Goal: Transaction & Acquisition: Purchase product/service

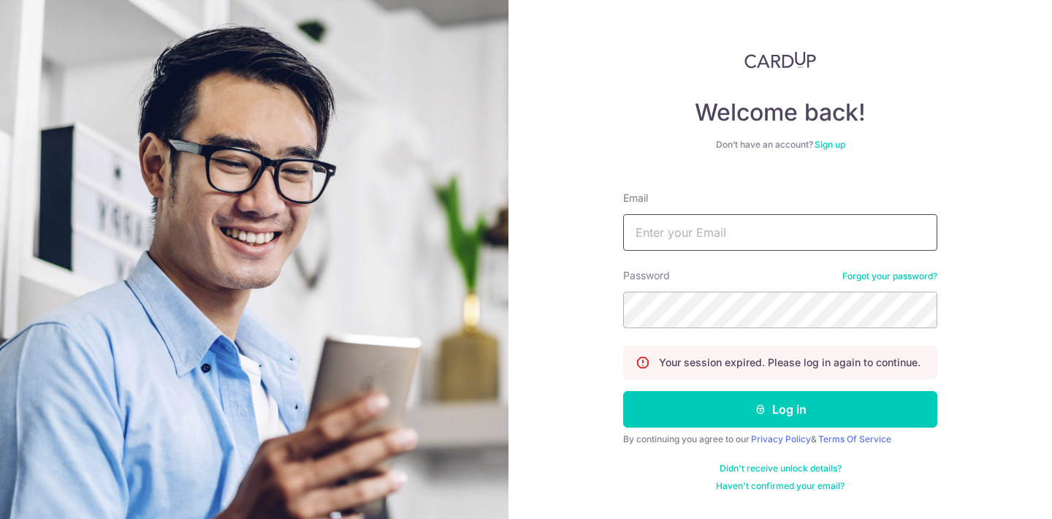
click at [723, 225] on input "Email" at bounding box center [780, 232] width 314 height 37
type input "[EMAIL_ADDRESS][DOMAIN_NAME]"
click at [789, 427] on form "Email yonqmink@gmail.com Password Forgot your password? Your session expired. P…" at bounding box center [780, 336] width 314 height 312
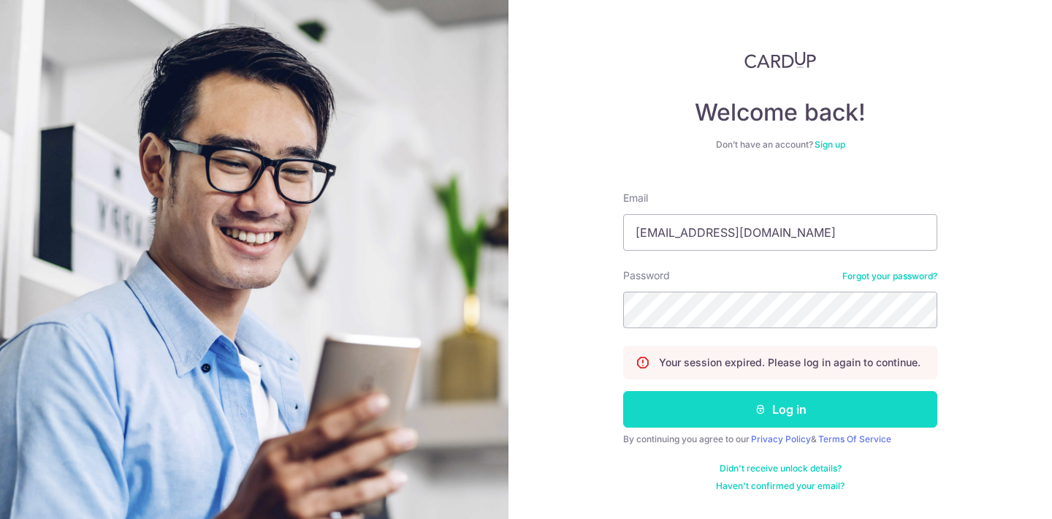
click at [798, 405] on button "Log in" at bounding box center [780, 409] width 314 height 37
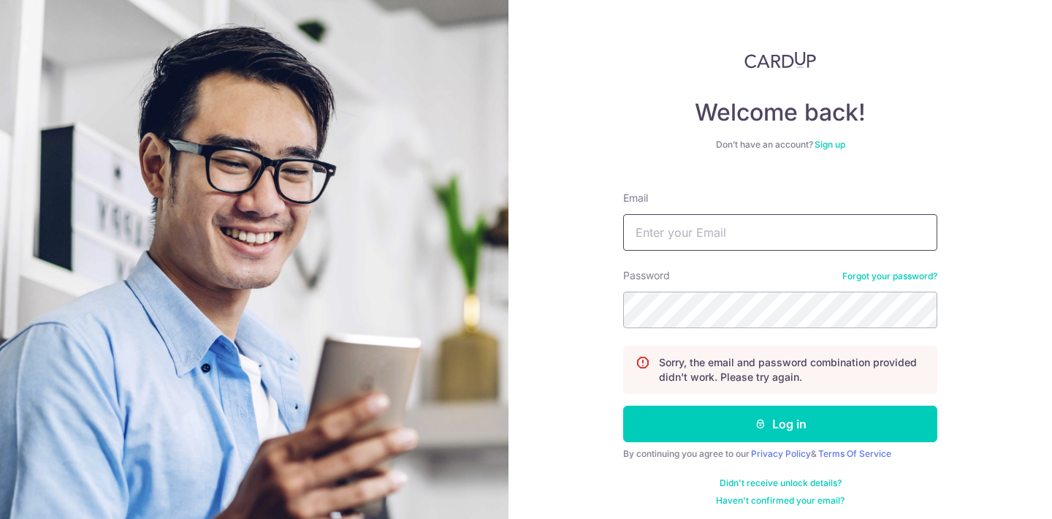
click at [725, 220] on input "Email" at bounding box center [780, 232] width 314 height 37
type input "yonqmink@gmail.com"
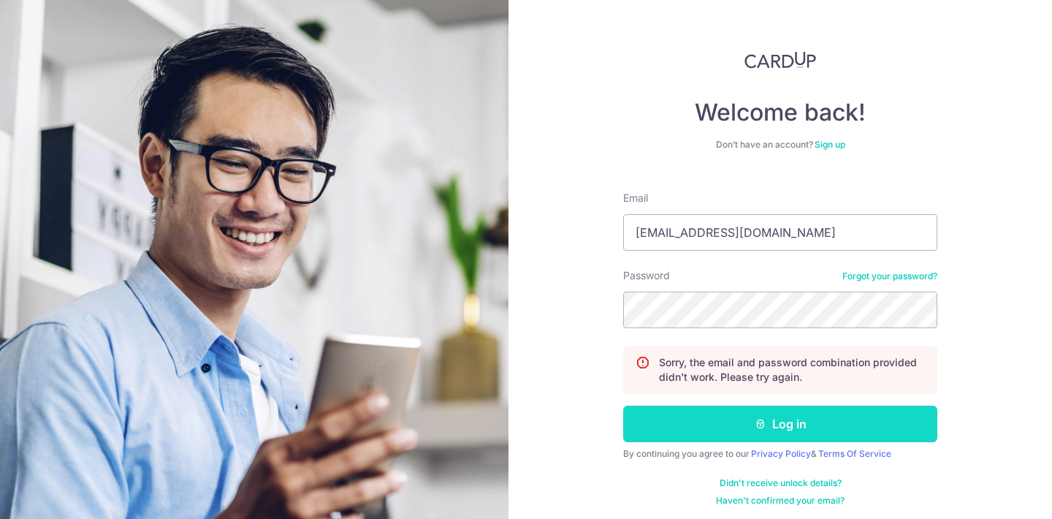
click at [720, 419] on button "Log in" at bounding box center [780, 423] width 314 height 37
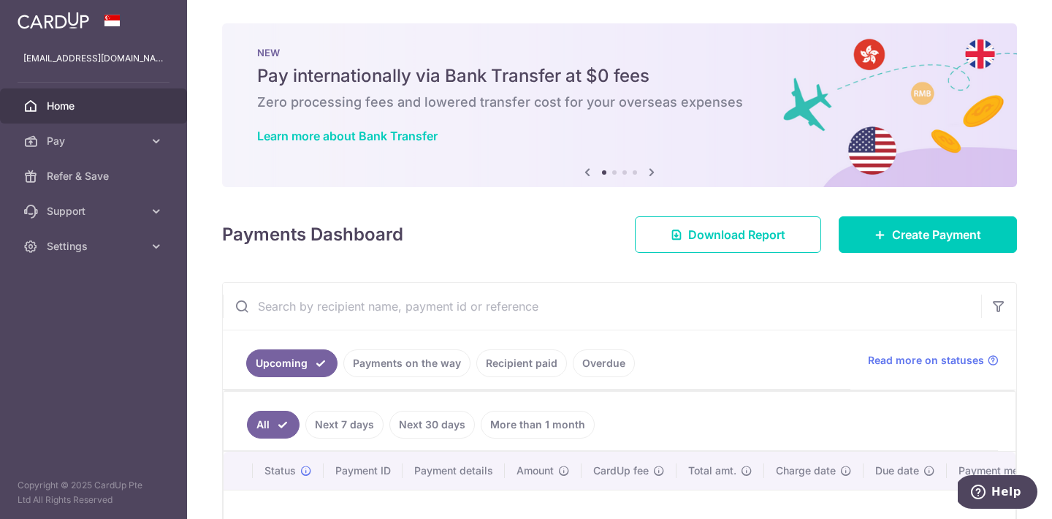
scroll to position [195, 0]
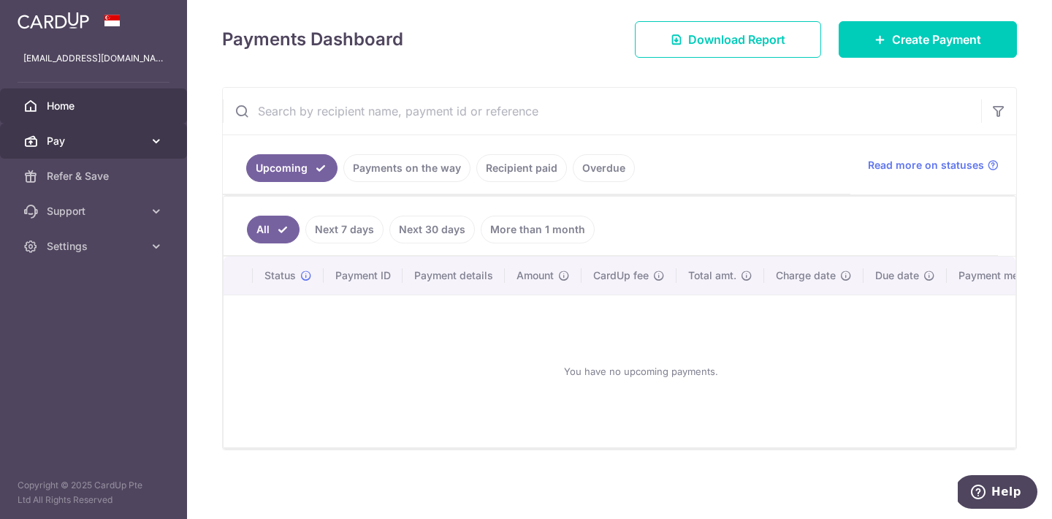
click at [162, 142] on icon at bounding box center [156, 141] width 15 height 15
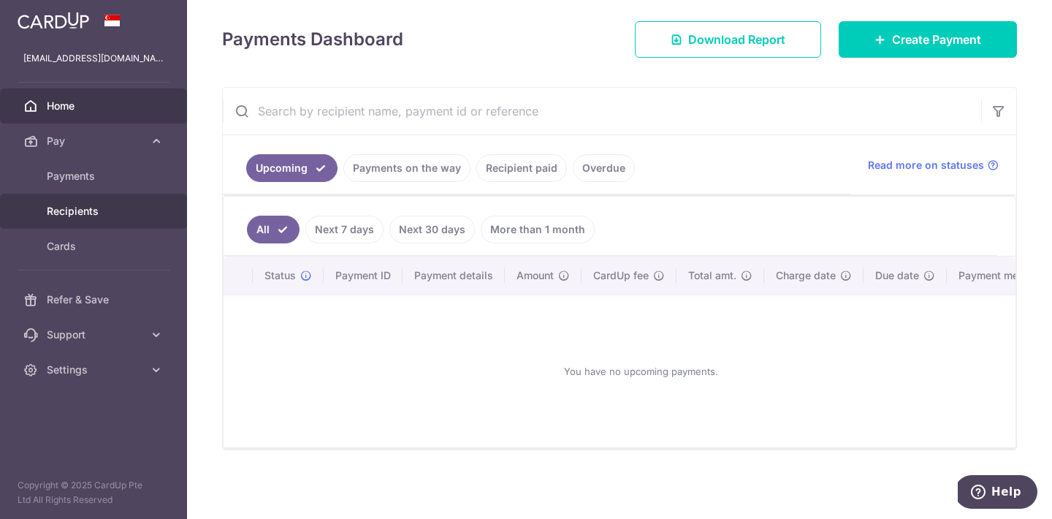
click at [64, 215] on span "Recipients" at bounding box center [95, 211] width 96 height 15
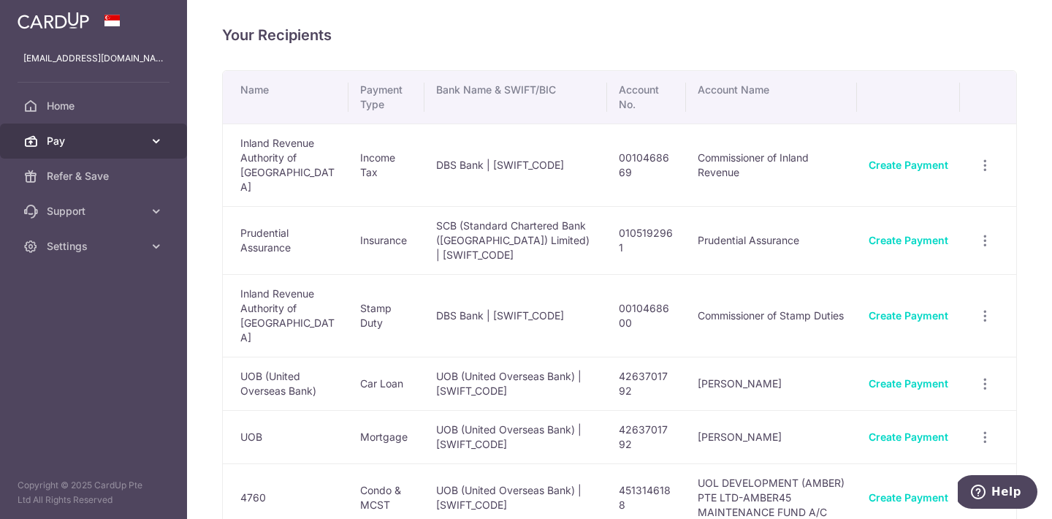
click at [159, 142] on icon at bounding box center [156, 141] width 15 height 15
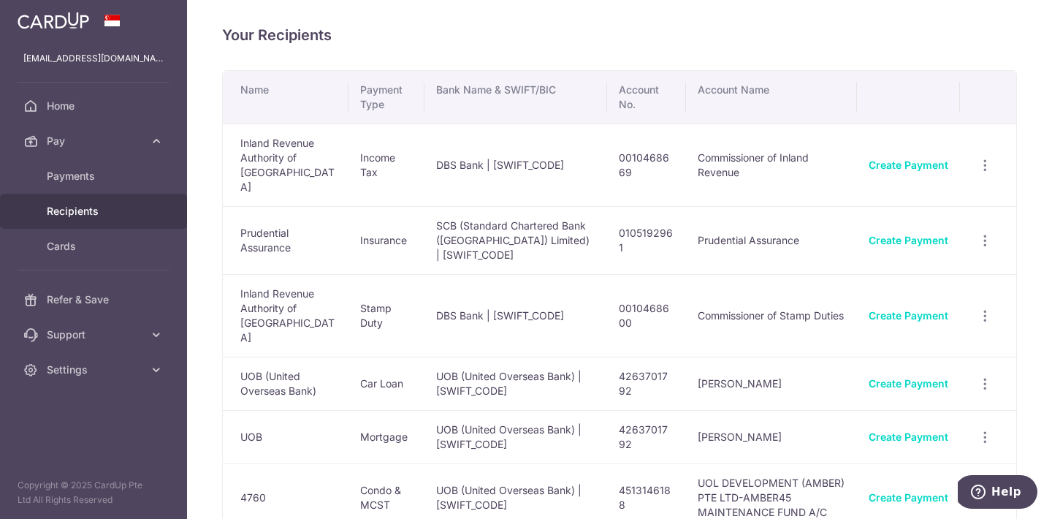
click at [61, 14] on img at bounding box center [54, 21] width 72 height 18
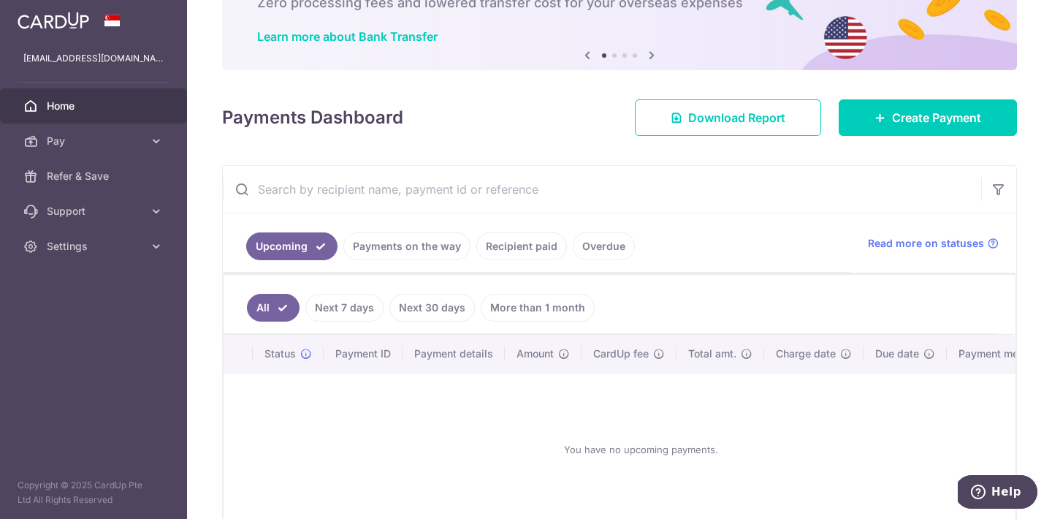
scroll to position [100, 0]
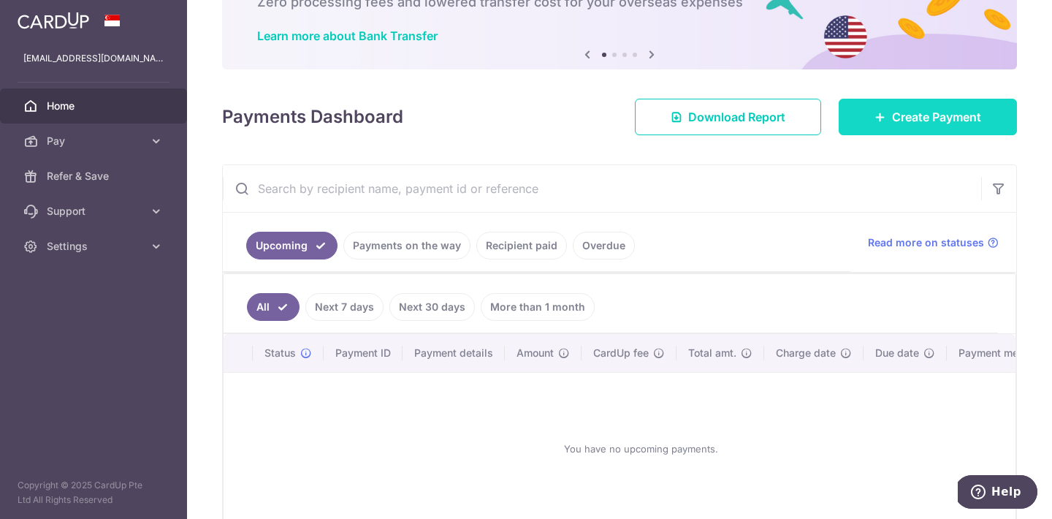
click at [924, 129] on link "Create Payment" at bounding box center [928, 117] width 178 height 37
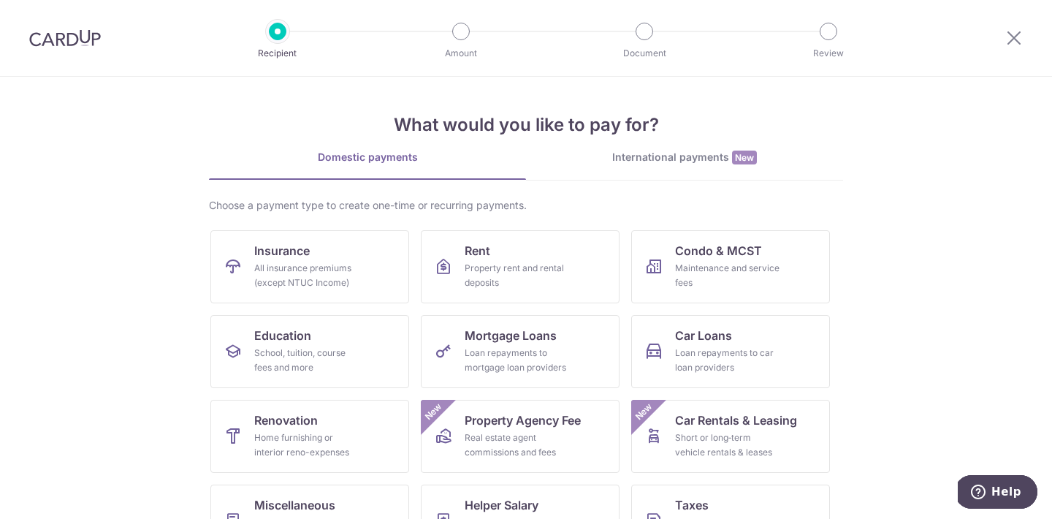
click at [644, 154] on div "International payments New" at bounding box center [684, 157] width 317 height 15
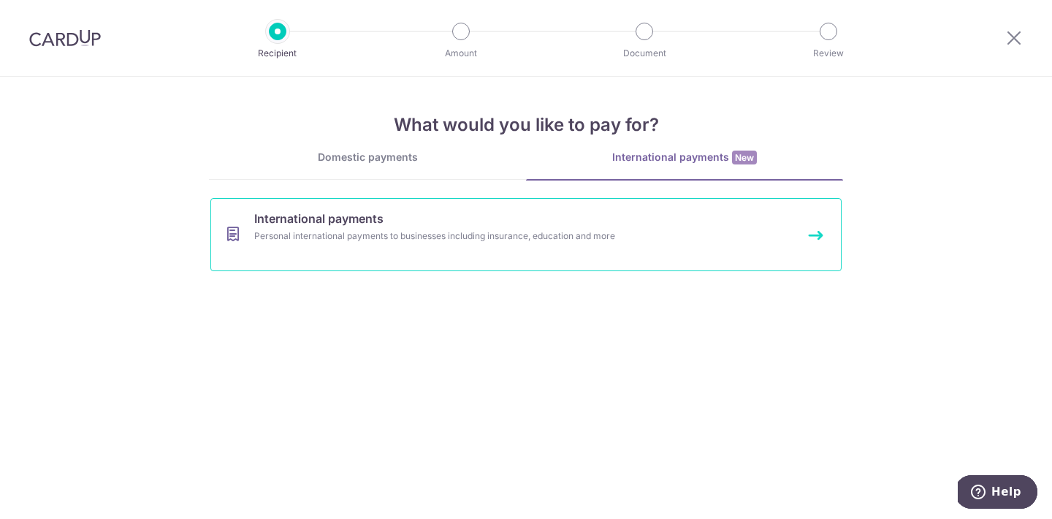
click at [473, 259] on link "International payments Personal international payments to businesses including …" at bounding box center [525, 234] width 631 height 73
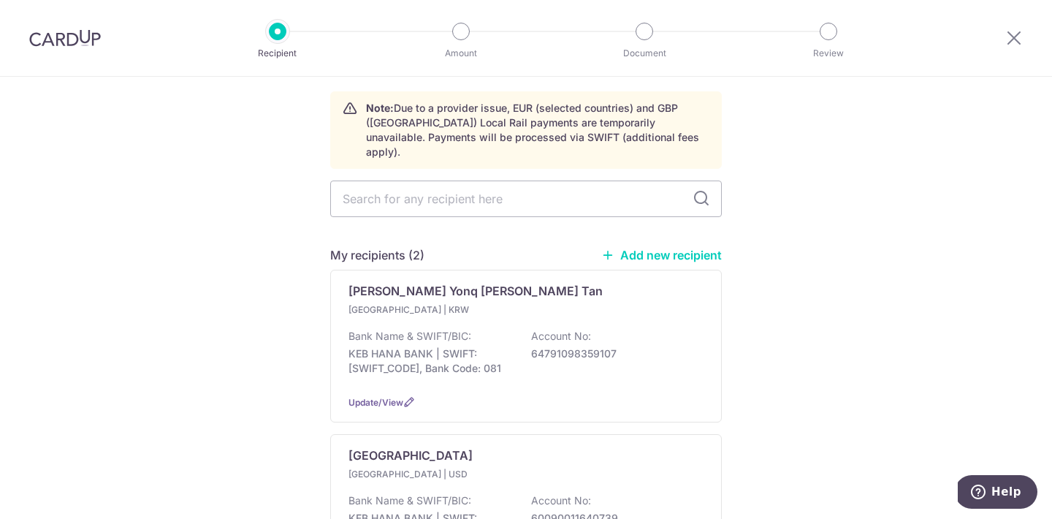
scroll to position [53, 0]
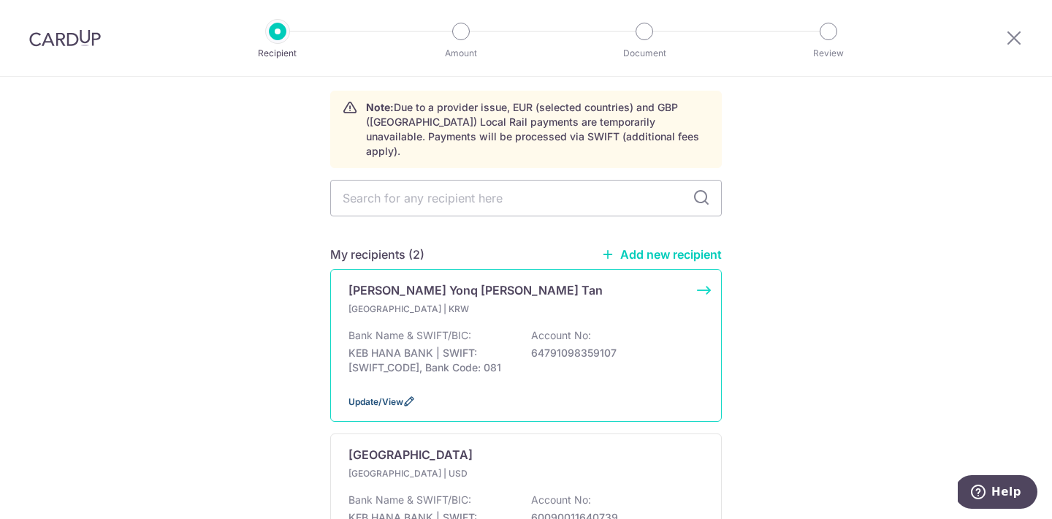
click at [389, 396] on span "Update/View" at bounding box center [375, 401] width 55 height 11
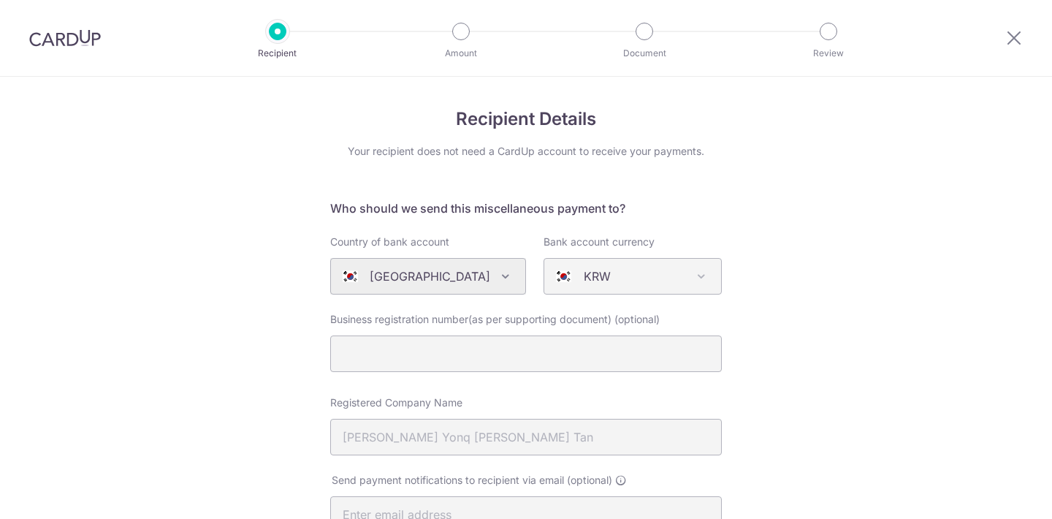
select select "336"
click at [503, 273] on div "Algeria Andorra Angola Anguilla Argentina Armenia Aruba Australia Austria Azerb…" at bounding box center [428, 276] width 196 height 37
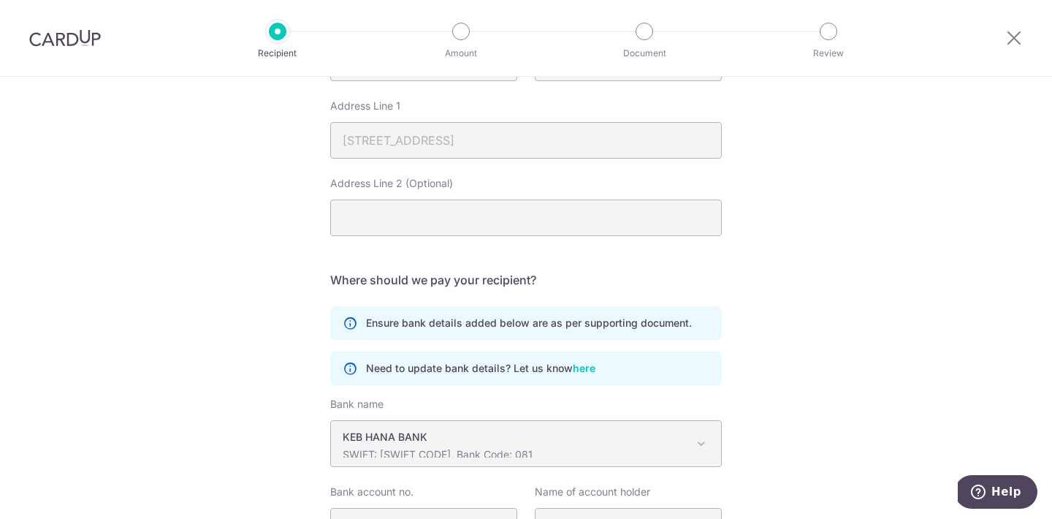
scroll to position [826, 0]
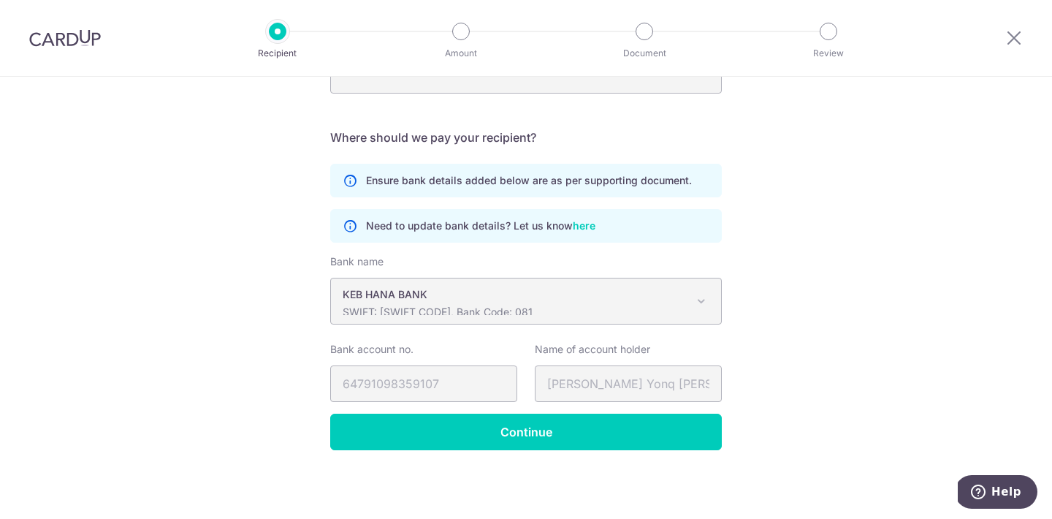
click at [583, 229] on link "here" at bounding box center [584, 225] width 23 height 15
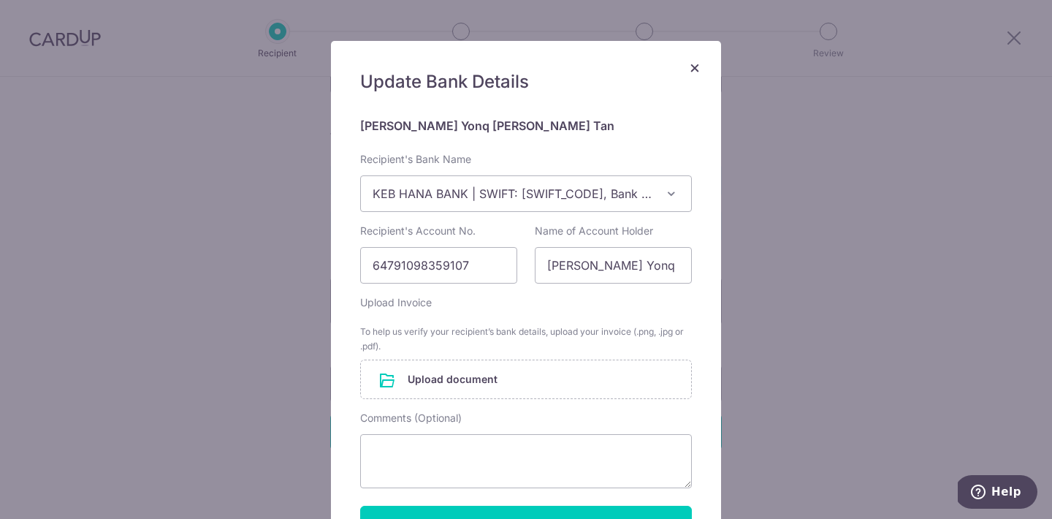
scroll to position [64, 0]
click at [693, 69] on span "×" at bounding box center [695, 68] width 12 height 21
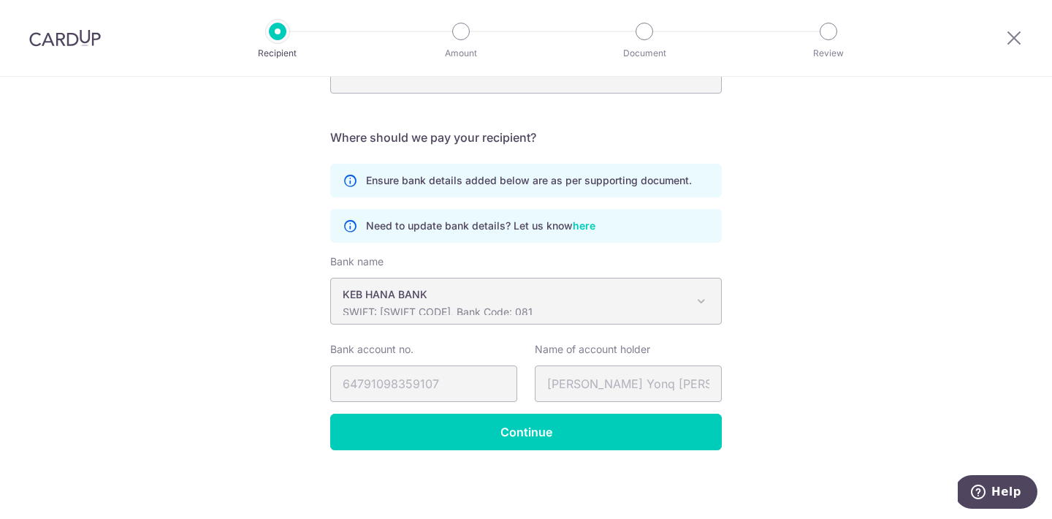
scroll to position [0, 0]
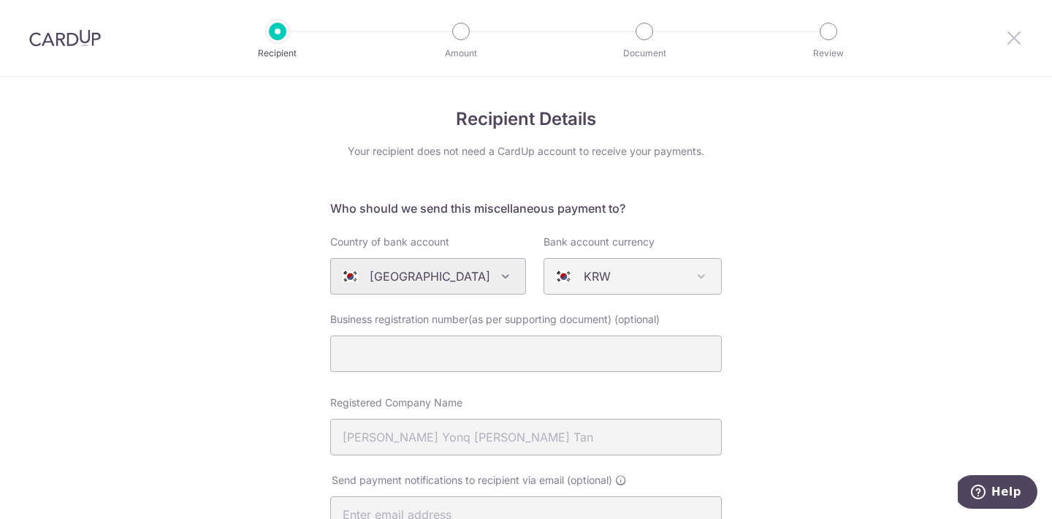
click at [1018, 37] on icon at bounding box center [1014, 37] width 18 height 18
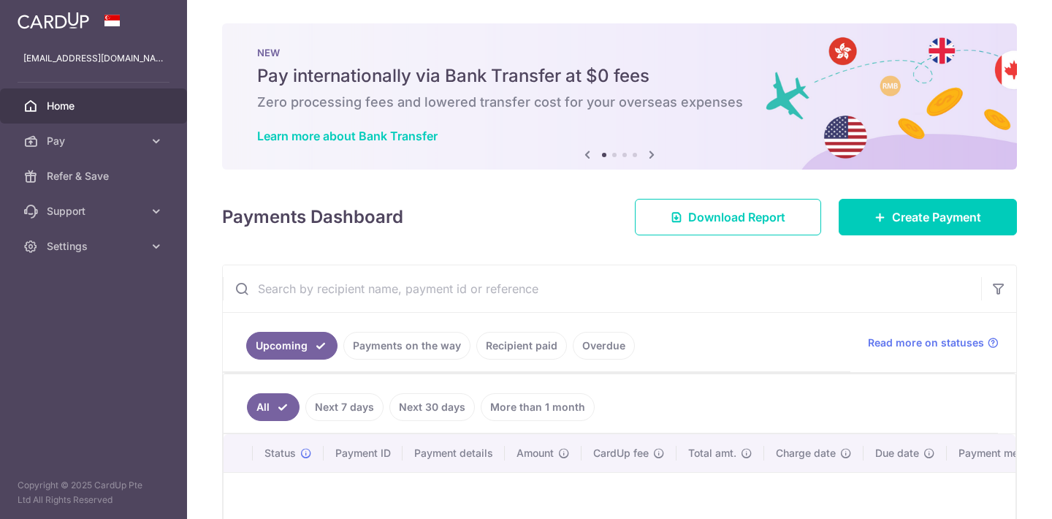
scroll to position [92, 0]
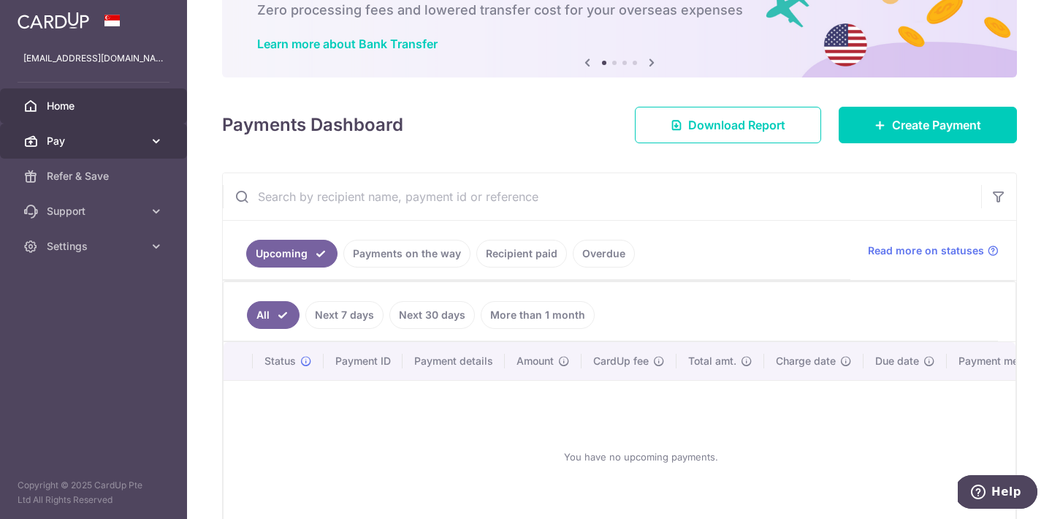
click at [155, 129] on link "Pay" at bounding box center [93, 140] width 187 height 35
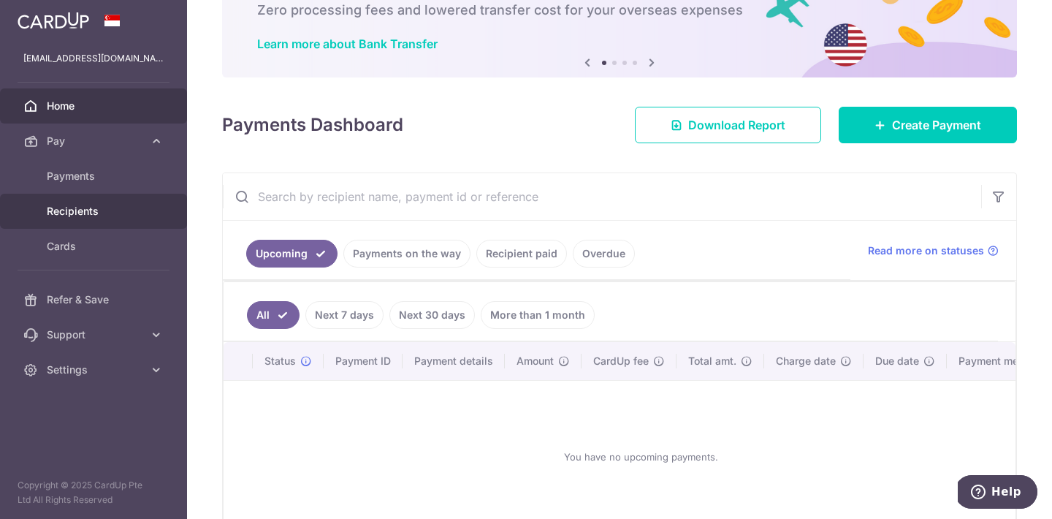
click at [112, 214] on span "Recipients" at bounding box center [95, 211] width 96 height 15
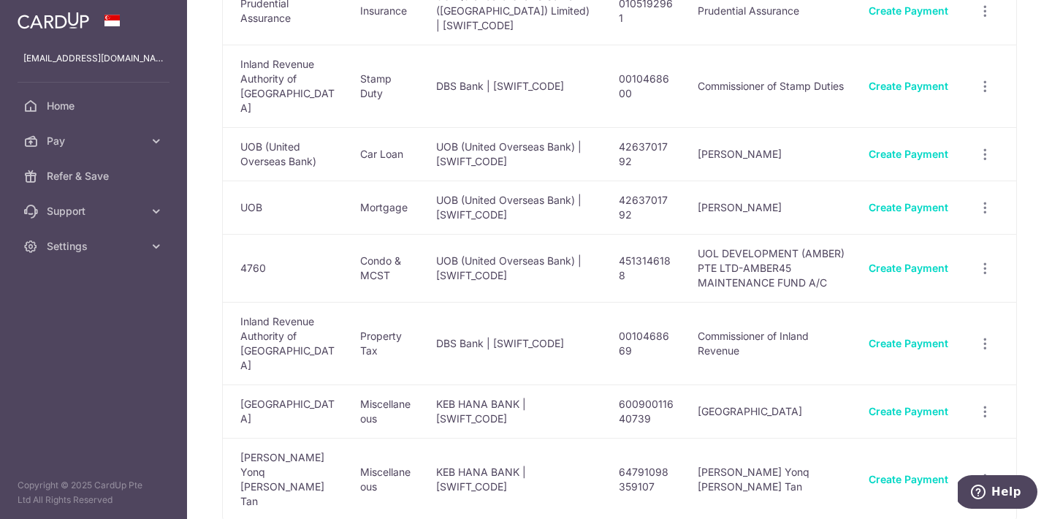
scroll to position [239, 0]
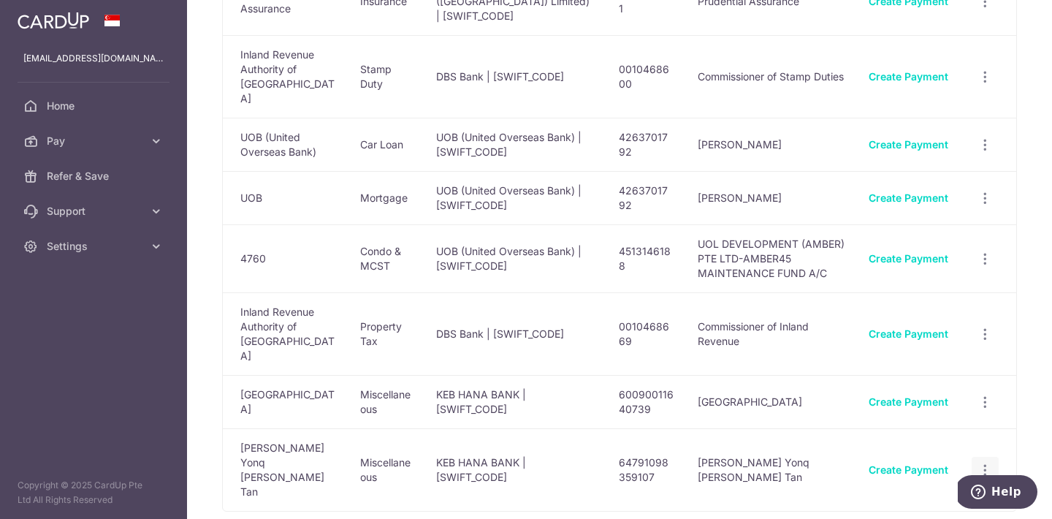
click at [982, 462] on icon "button" at bounding box center [985, 469] width 15 height 15
click at [896, 492] on link "View/Edit" at bounding box center [922, 509] width 152 height 35
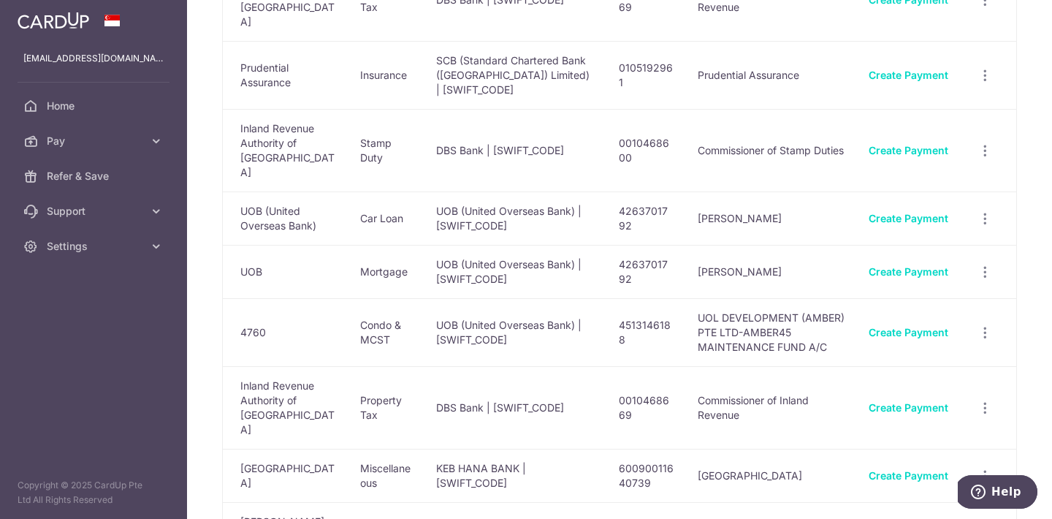
scroll to position [256, 0]
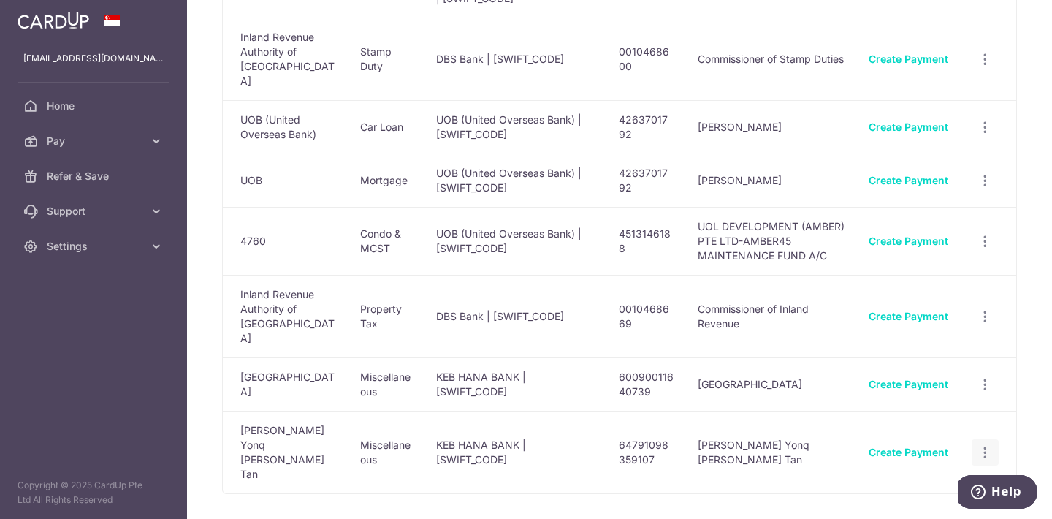
click at [995, 439] on div "View/Edit Linked Payments" at bounding box center [985, 452] width 27 height 27
click at [61, 24] on img at bounding box center [54, 21] width 72 height 18
click at [979, 445] on icon "button" at bounding box center [985, 452] width 15 height 15
click at [663, 511] on div "Your Recipients Name Payment Type Bank Name & SWIFT/BIC Account No. Account Nam…" at bounding box center [619, 259] width 865 height 519
click at [902, 446] on link "Create Payment" at bounding box center [909, 452] width 80 height 12
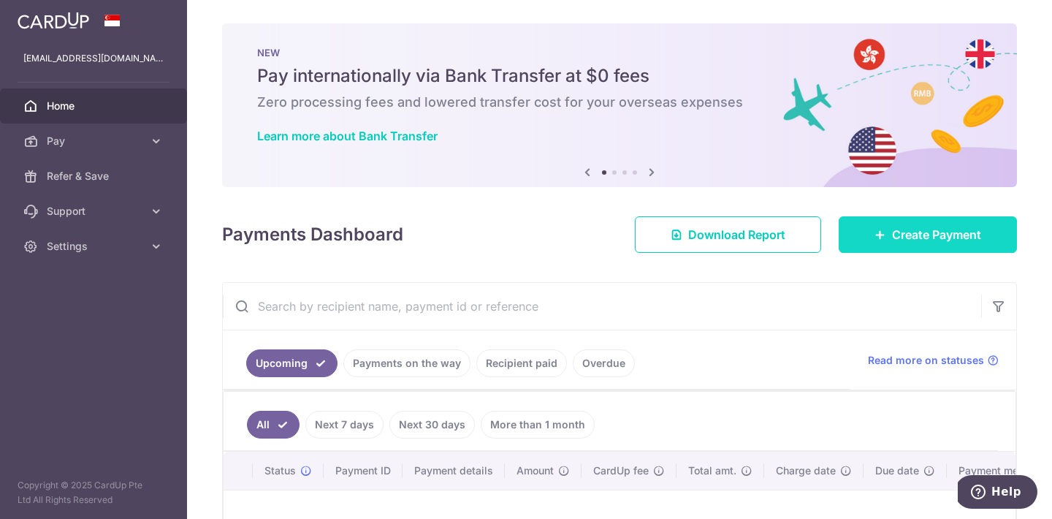
click at [901, 239] on span "Create Payment" at bounding box center [936, 235] width 89 height 18
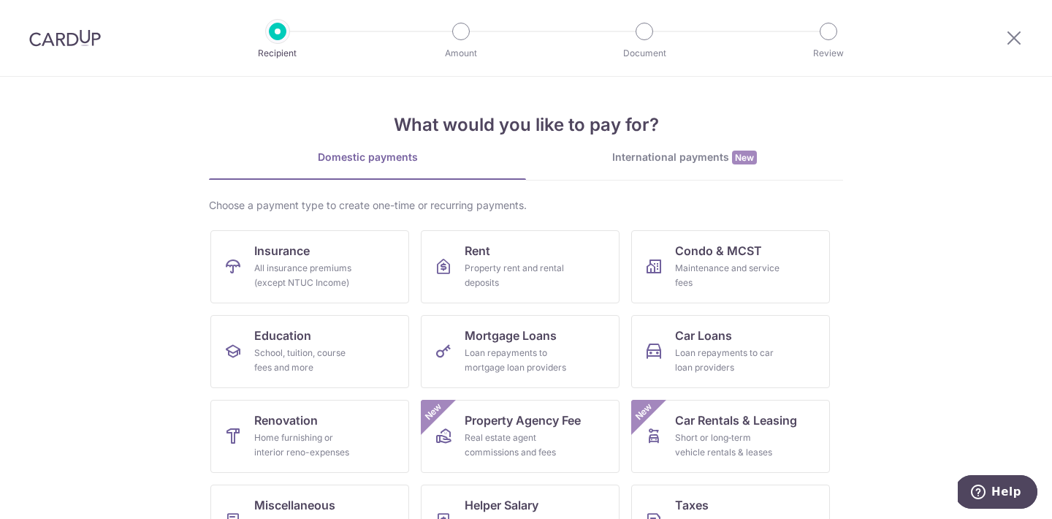
click at [646, 159] on div "International payments New" at bounding box center [684, 157] width 317 height 15
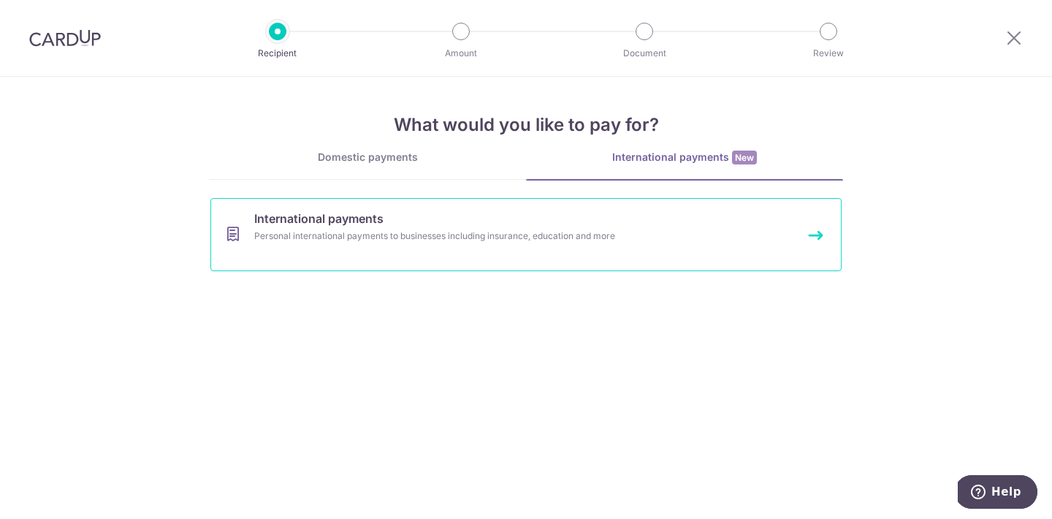
click at [541, 224] on link "International payments Personal international payments to businesses including …" at bounding box center [525, 234] width 631 height 73
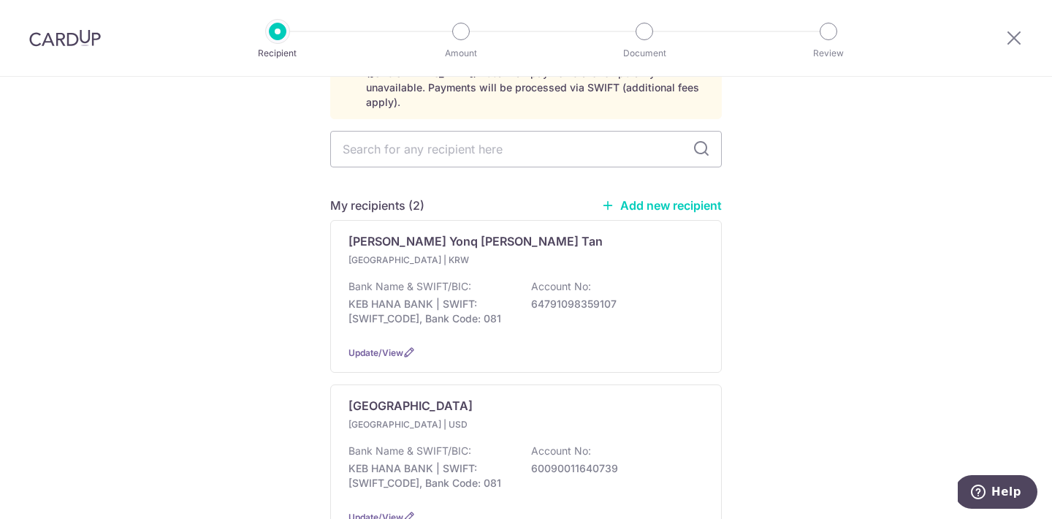
scroll to position [102, 0]
click at [645, 199] on link "Add new recipient" at bounding box center [661, 206] width 121 height 15
select select
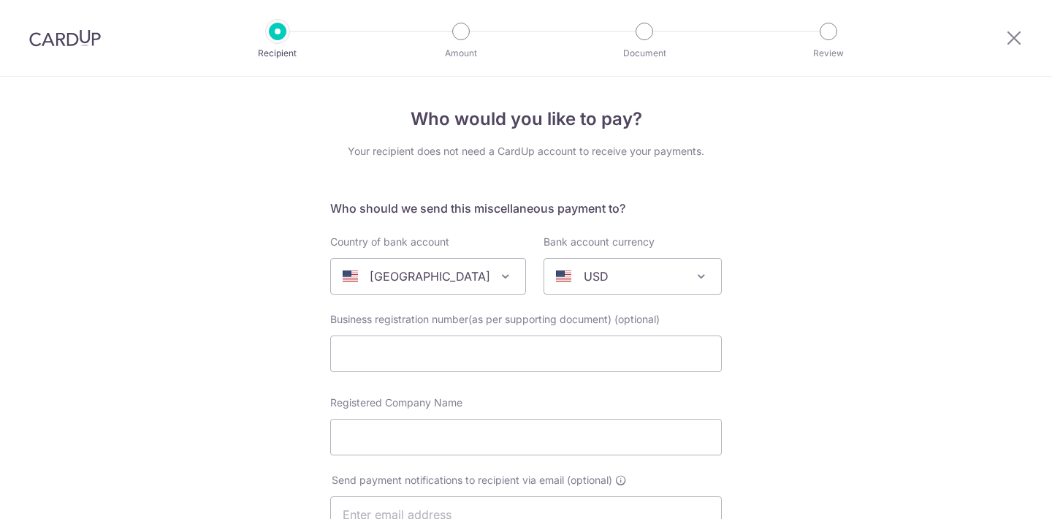
click at [479, 275] on div "[GEOGRAPHIC_DATA]" at bounding box center [417, 276] width 148 height 18
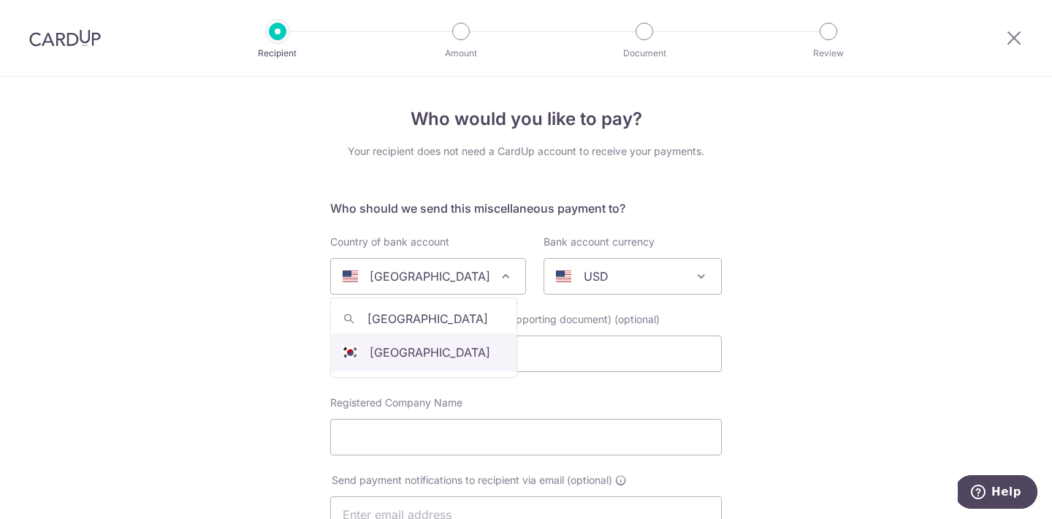
type input "[GEOGRAPHIC_DATA]"
select select "122"
select select "[GEOGRAPHIC_DATA]"
select select
click at [590, 285] on span "AUD" at bounding box center [632, 276] width 177 height 35
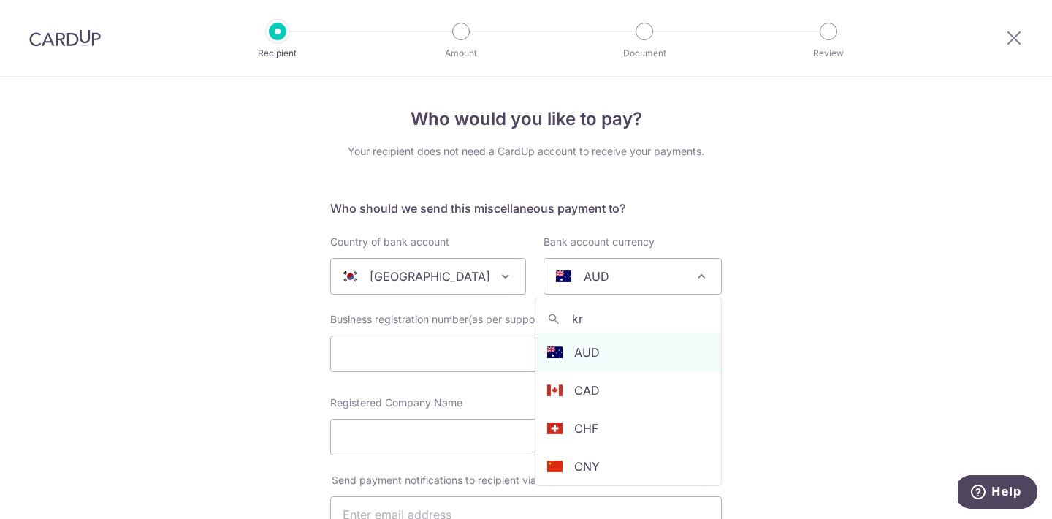
type input "krw"
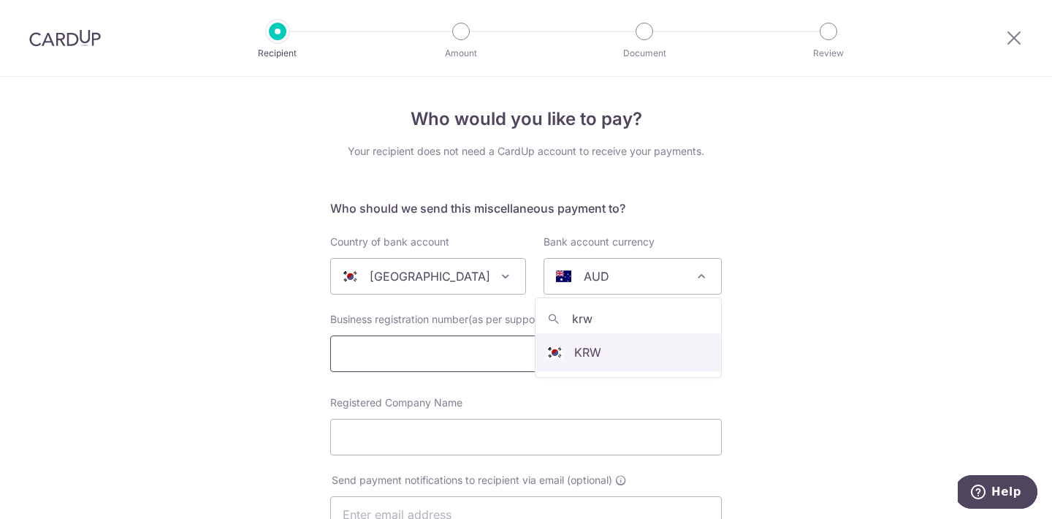
select select "15"
click at [444, 421] on input "Registered Company Name" at bounding box center [526, 437] width 392 height 37
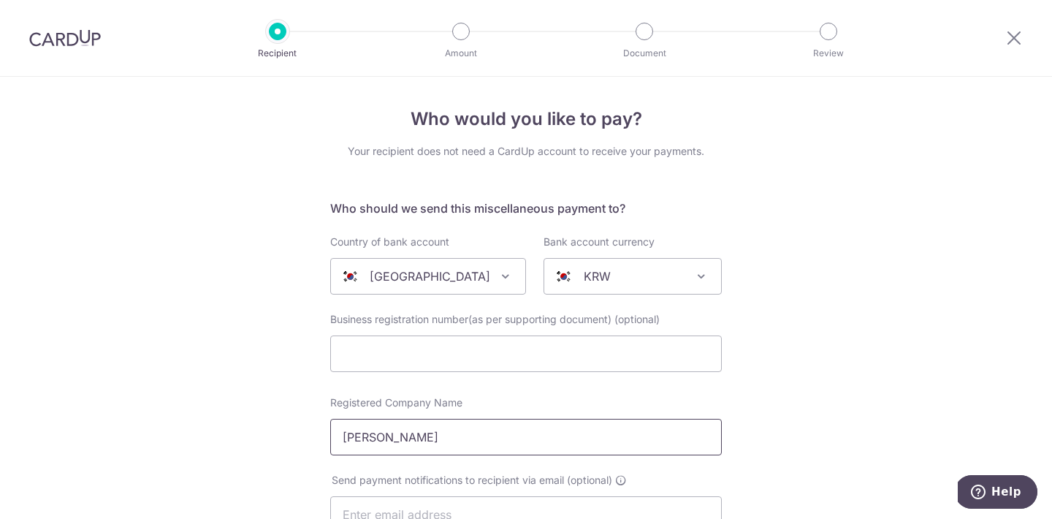
type input "[PERSON_NAME]"
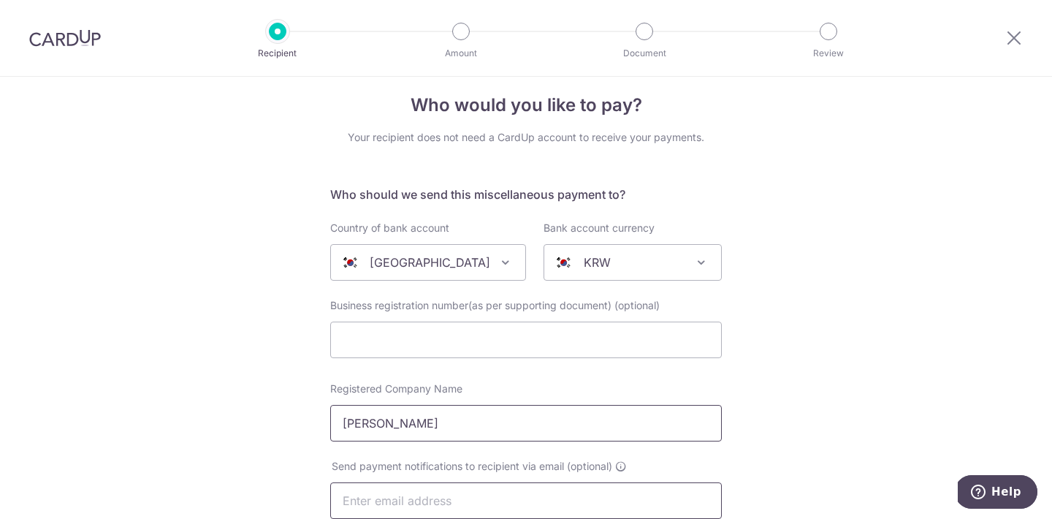
scroll to position [255, 0]
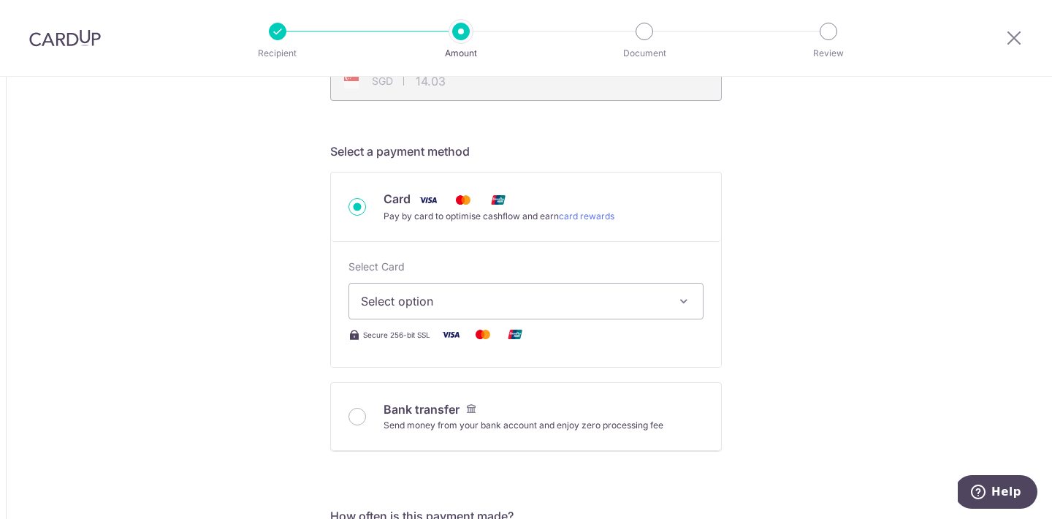
scroll to position [361, 0]
click at [404, 294] on span "Select option" at bounding box center [513, 300] width 304 height 18
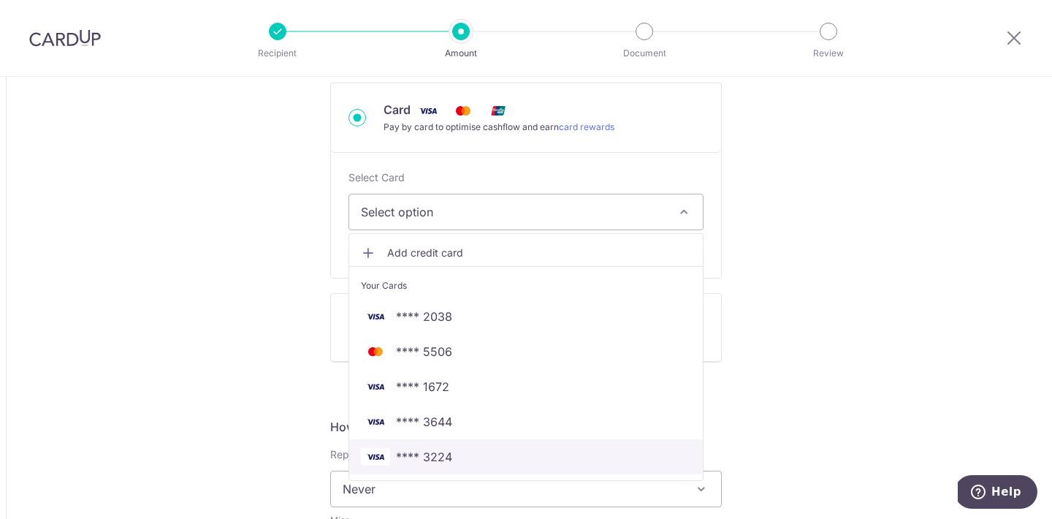
scroll to position [449, 0]
click at [429, 460] on span "**** 3224" at bounding box center [424, 456] width 56 height 18
type input "15,000.00"
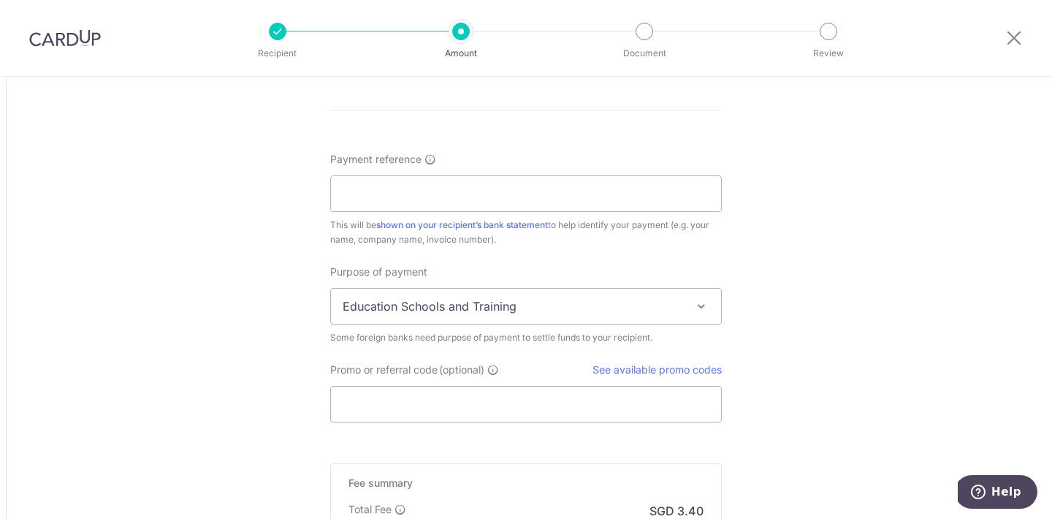
scroll to position [1077, 0]
click at [454, 210] on input "Payment reference" at bounding box center [526, 193] width 392 height 37
type input "Singapore"
click at [457, 307] on span "Education Schools and Training" at bounding box center [526, 305] width 390 height 35
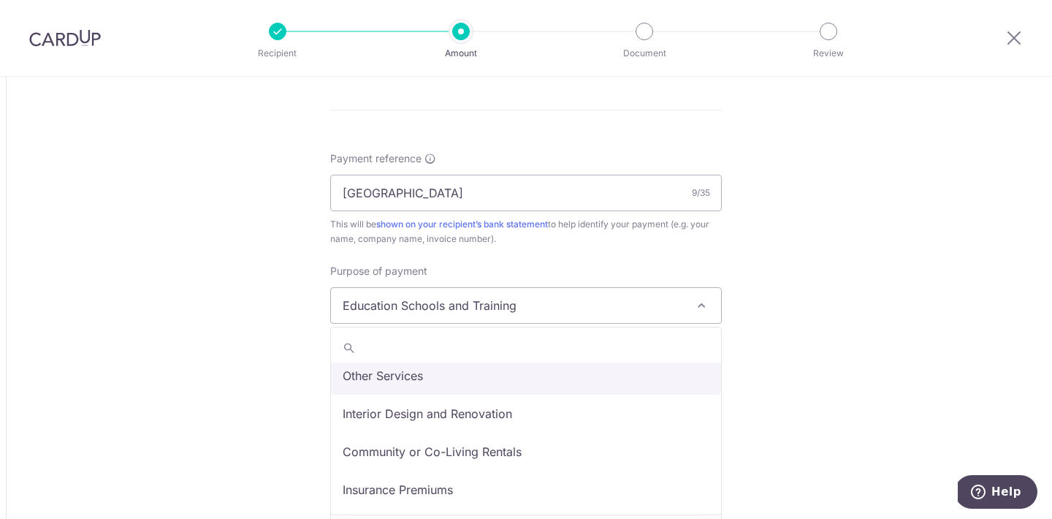
select select "Other Services"
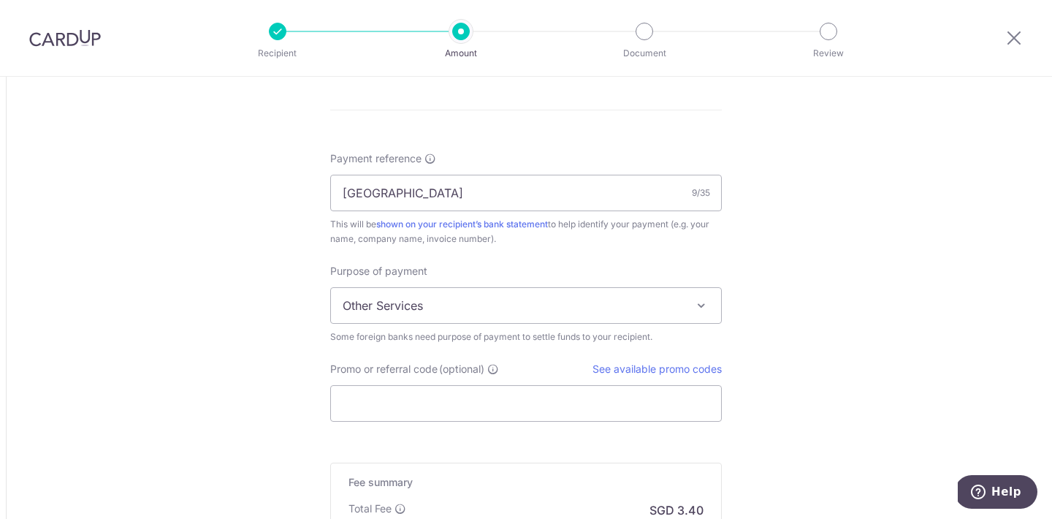
scroll to position [1341, 0]
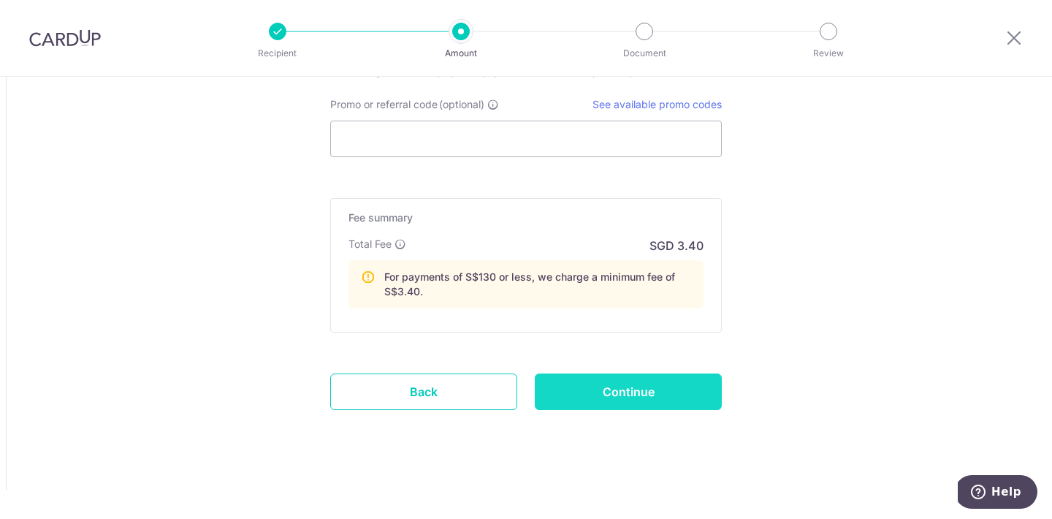
click at [648, 391] on input "Continue" at bounding box center [628, 391] width 187 height 37
type input "Create Schedule"
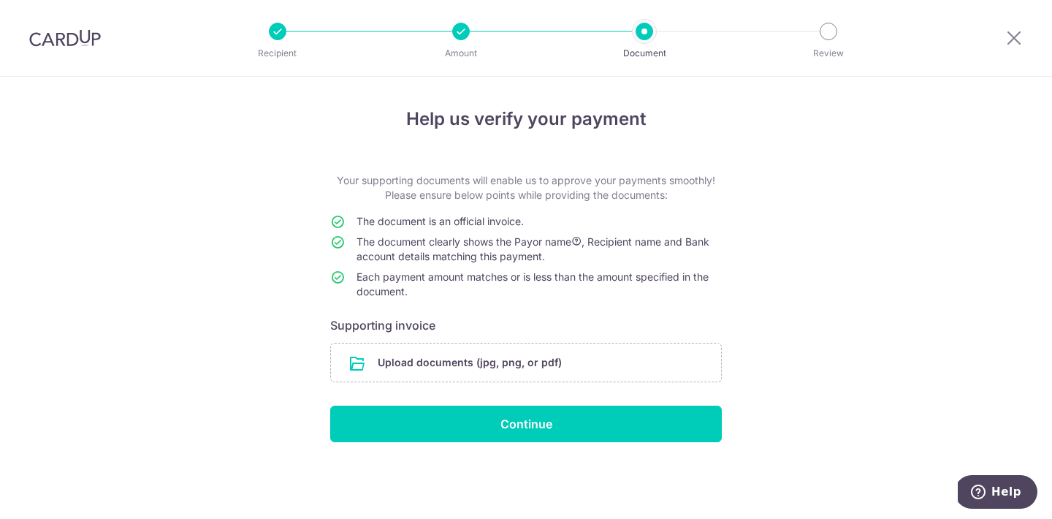
click at [609, 240] on span "The document clearly shows the Payor name , Recipient name and Bank account det…" at bounding box center [533, 248] width 353 height 27
click at [511, 256] on span "The document clearly shows the Payor name , Recipient name and Bank account det…" at bounding box center [533, 248] width 353 height 27
click at [419, 272] on span "Each payment amount matches or is less than the amount specified in the documen…" at bounding box center [533, 283] width 352 height 27
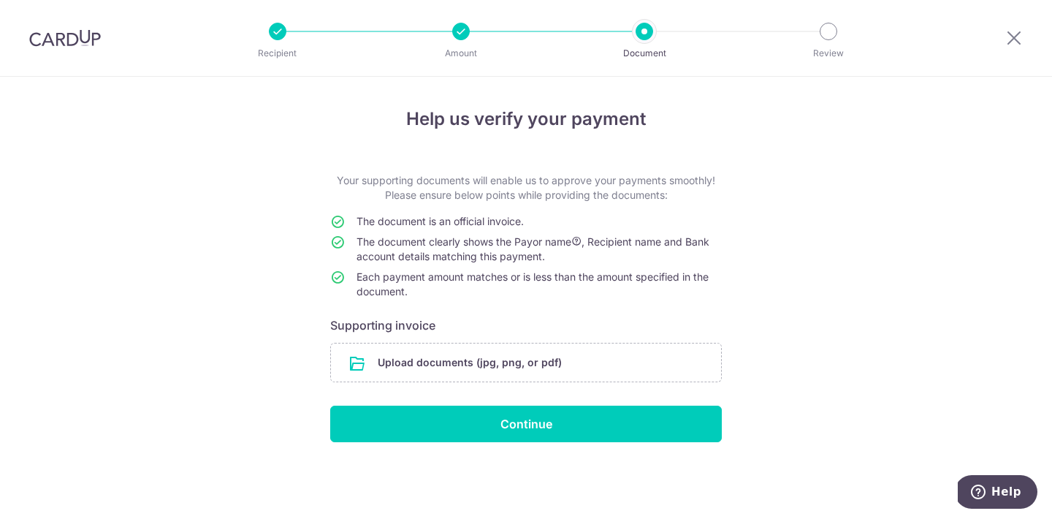
click at [419, 272] on span "Each payment amount matches or is less than the amount specified in the documen…" at bounding box center [533, 283] width 352 height 27
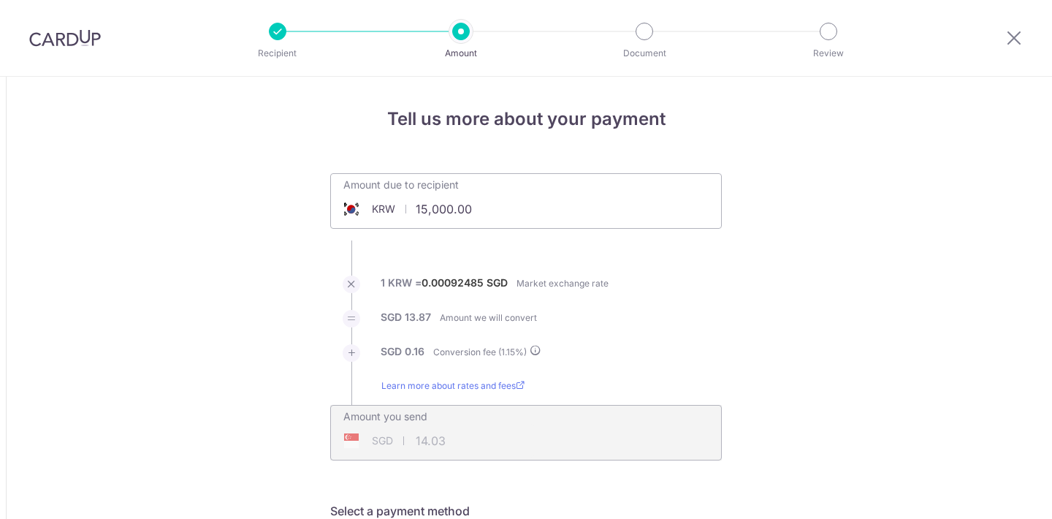
select select "Other Services"
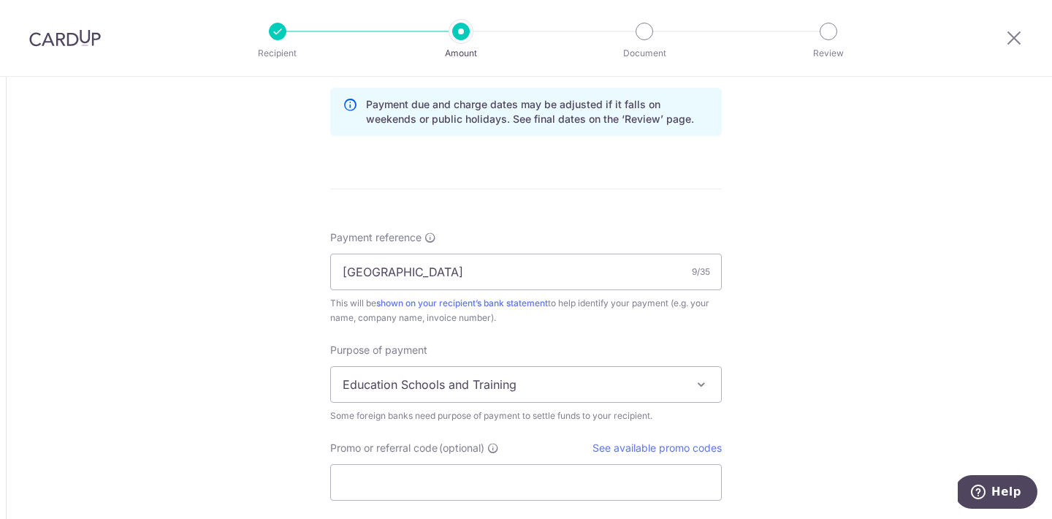
scroll to position [1000, 0]
click at [474, 376] on span "Education Schools and Training" at bounding box center [526, 382] width 390 height 35
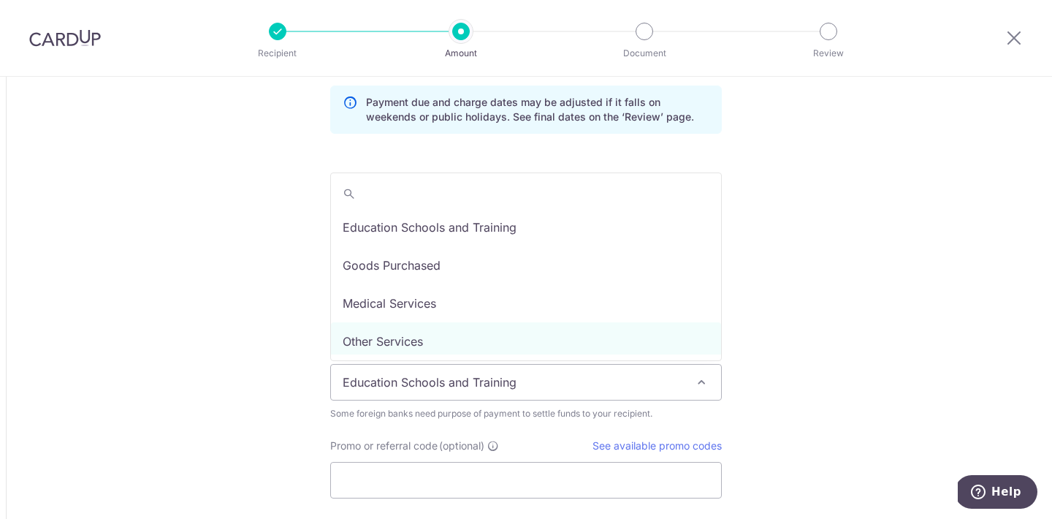
click at [474, 376] on span "Education Schools and Training" at bounding box center [526, 382] width 390 height 35
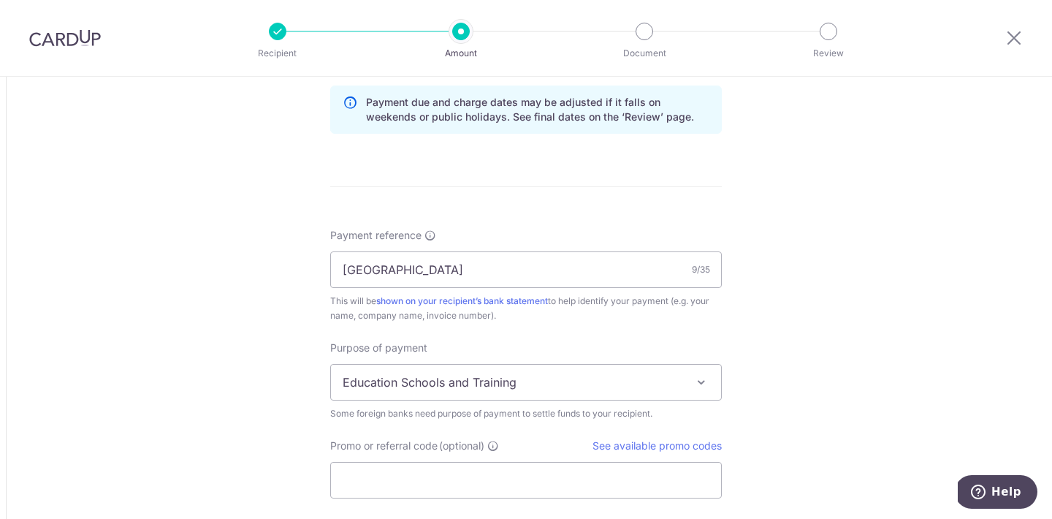
click at [480, 409] on div "Some foreign banks need purpose of payment to settle funds to your recipient." at bounding box center [526, 413] width 392 height 15
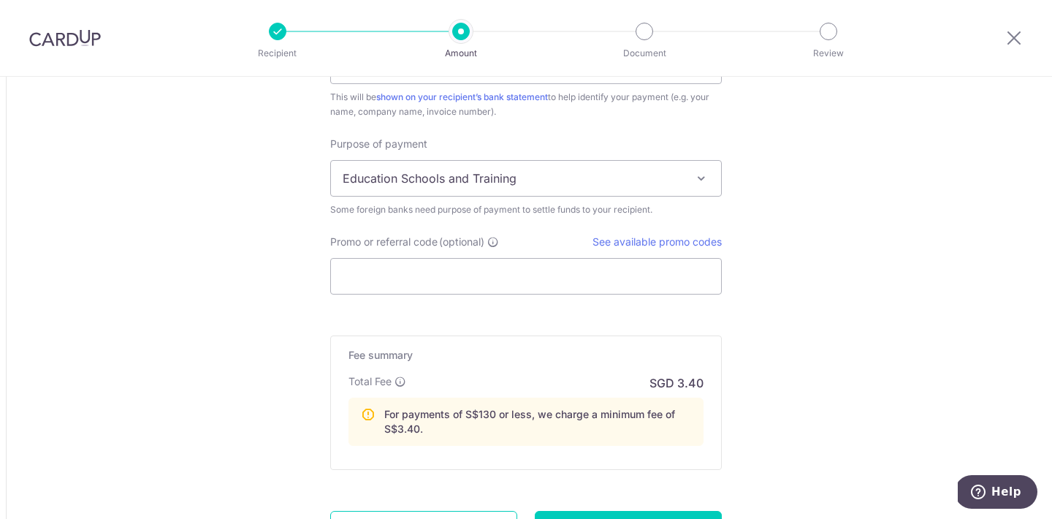
scroll to position [1220, 0]
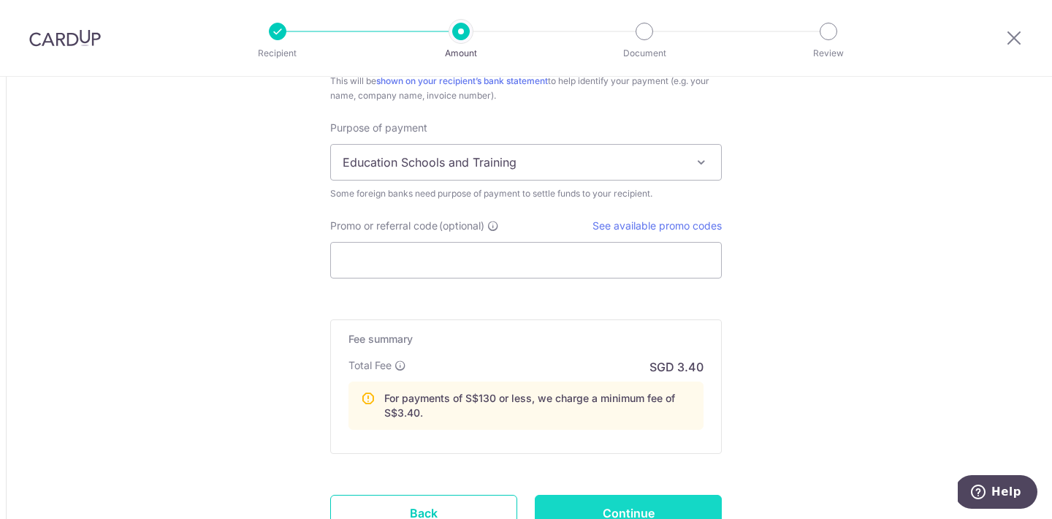
click at [624, 496] on input "Continue" at bounding box center [628, 513] width 187 height 37
type input "Update Schedule"
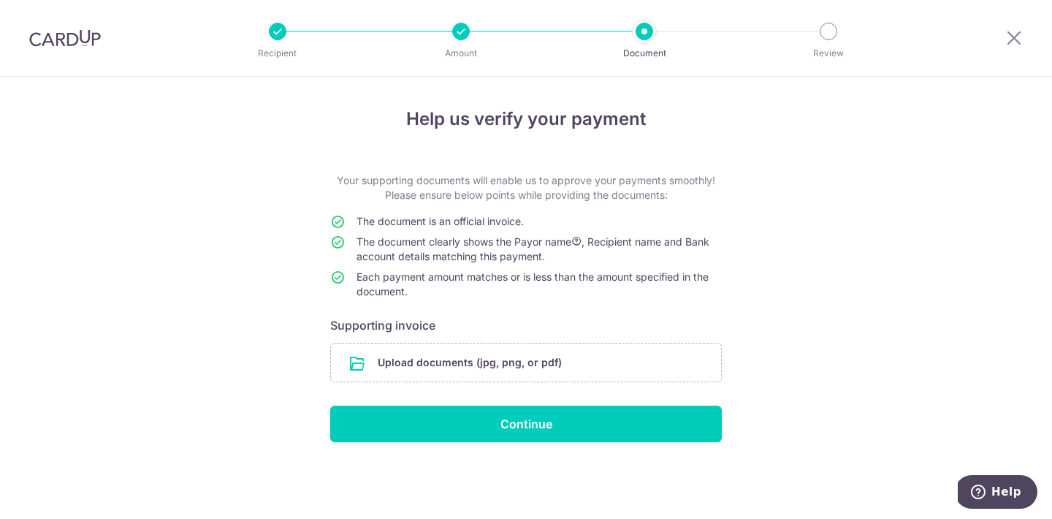
click at [425, 118] on h4 "Help us verify your payment" at bounding box center [526, 119] width 392 height 26
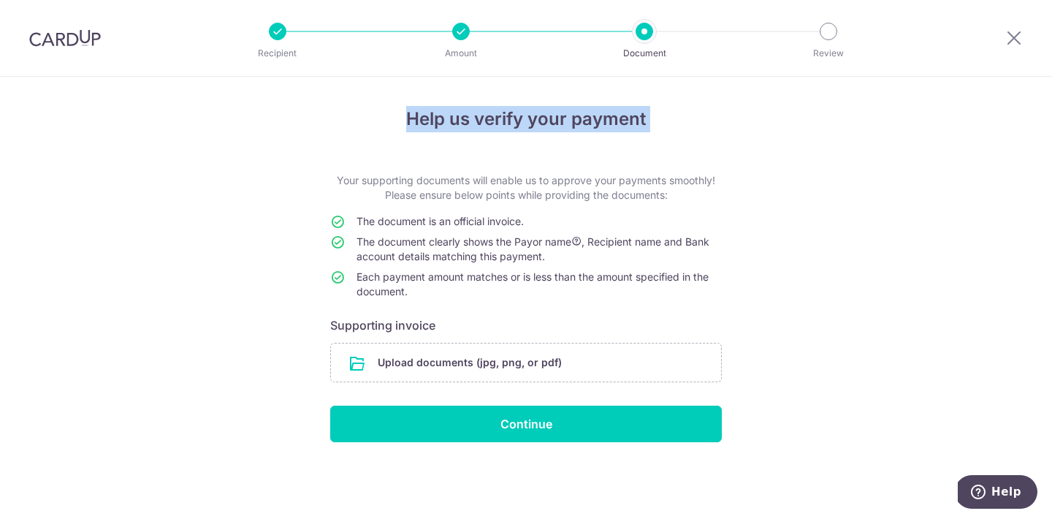
click at [443, 170] on div "Help us verify your payment Your supporting documents will enable us to approve…" at bounding box center [526, 274] width 392 height 336
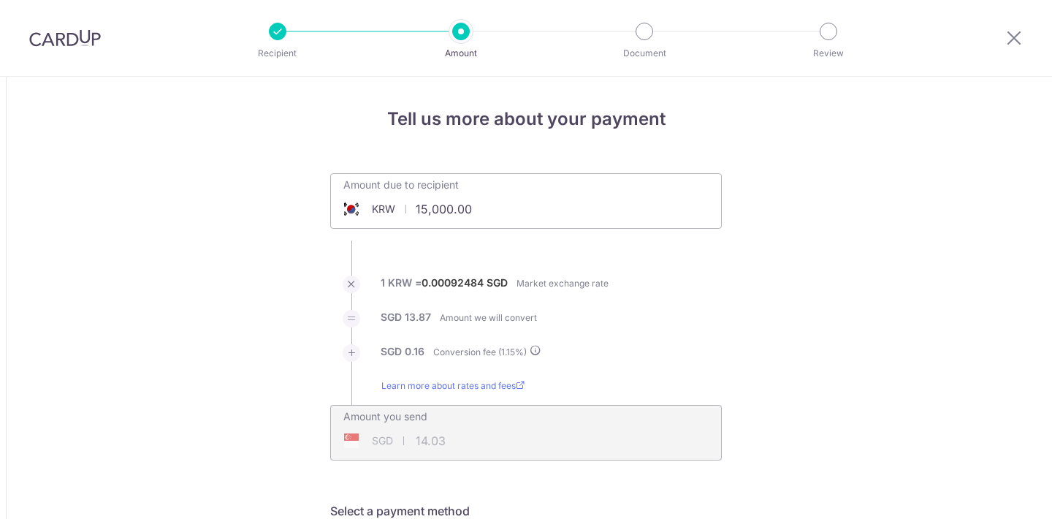
select select "Other Services"
